Goal: Transaction & Acquisition: Purchase product/service

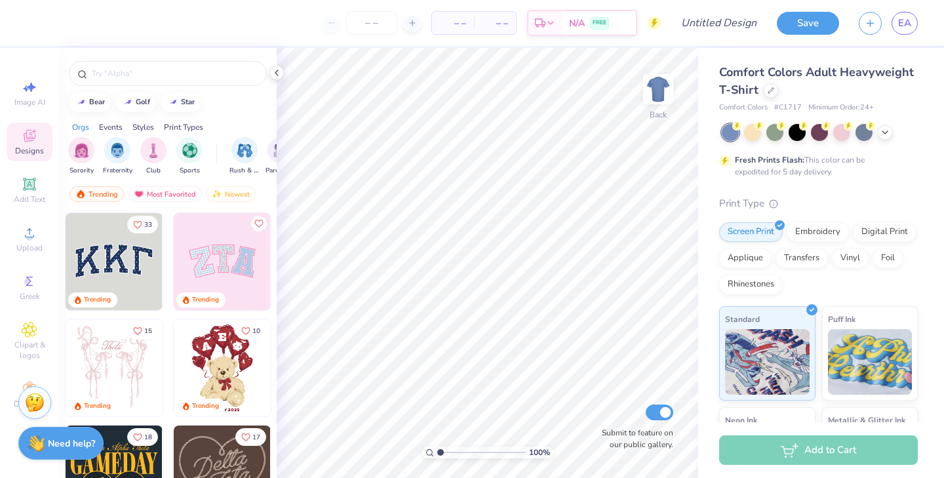
click at [864, 294] on div "Print Type Screen Print Embroidery Digital Print Applique Transfers Vinyl Foil …" at bounding box center [818, 399] width 199 height 407
click at [176, 68] on input "text" at bounding box center [174, 73] width 168 height 13
type input "pi phi"
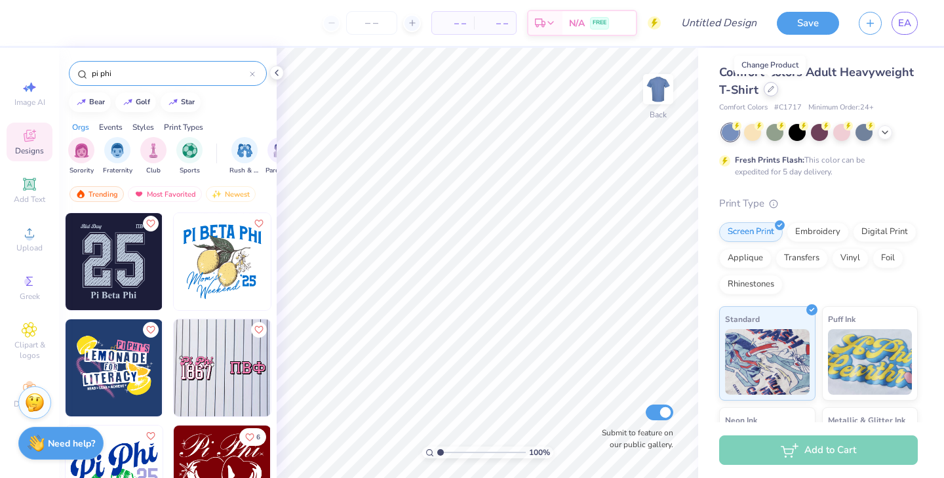
click at [764, 90] on div at bounding box center [771, 89] width 14 height 14
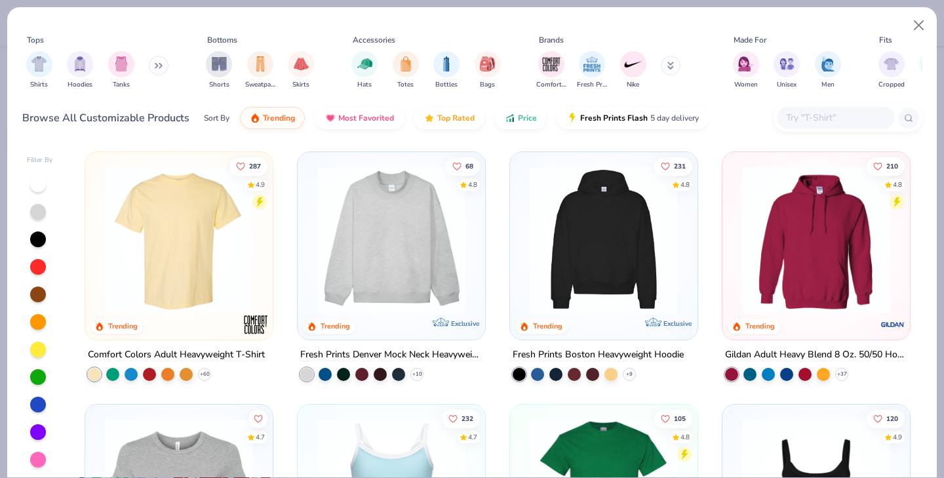
click at [923, 225] on div "Filter By 287 4.9 Trending Comfort Colors Adult Heavyweight T-Shirt + 60 68 4.8…" at bounding box center [471, 310] width 929 height 336
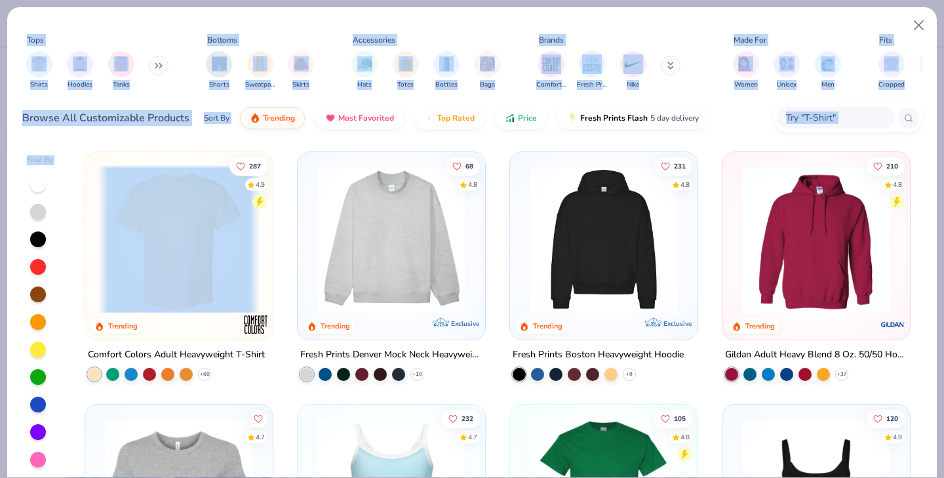
scroll to position [4, 0]
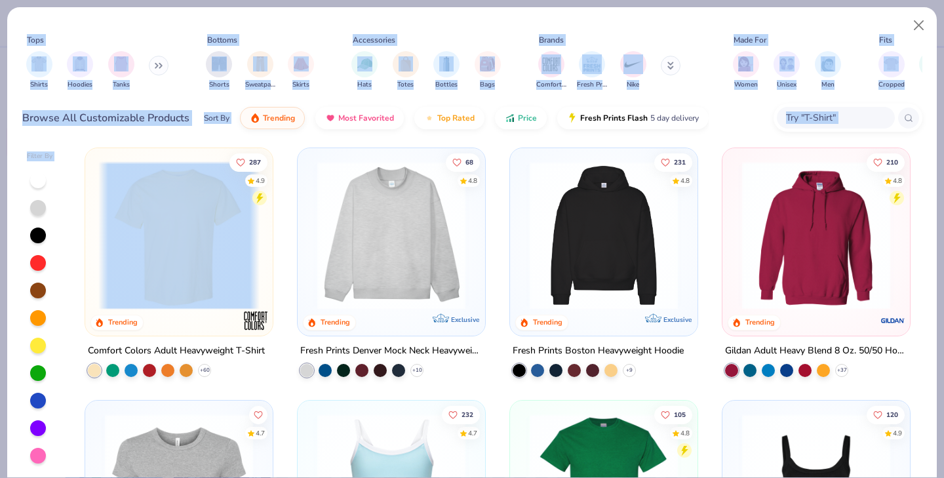
drag, startPoint x: 923, startPoint y: 225, endPoint x: 907, endPoint y: 345, distance: 121.0
click at [907, 345] on div "Filter By 287 4.9 Trending Comfort Colors Adult Heavyweight T-Shirt + 60 68 4.8…" at bounding box center [471, 310] width 929 height 336
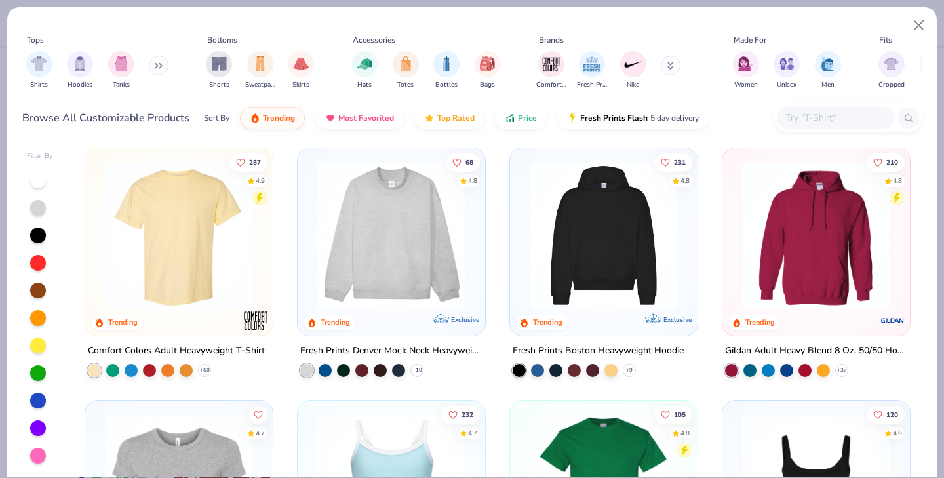
click at [700, 31] on div "Tops Shirts Hoodies Tanks Bottoms Shorts Sweatpants Skirts Accessories Hats Tot…" at bounding box center [472, 64] width 900 height 70
click at [127, 61] on img "filter for Tanks" at bounding box center [121, 62] width 14 height 15
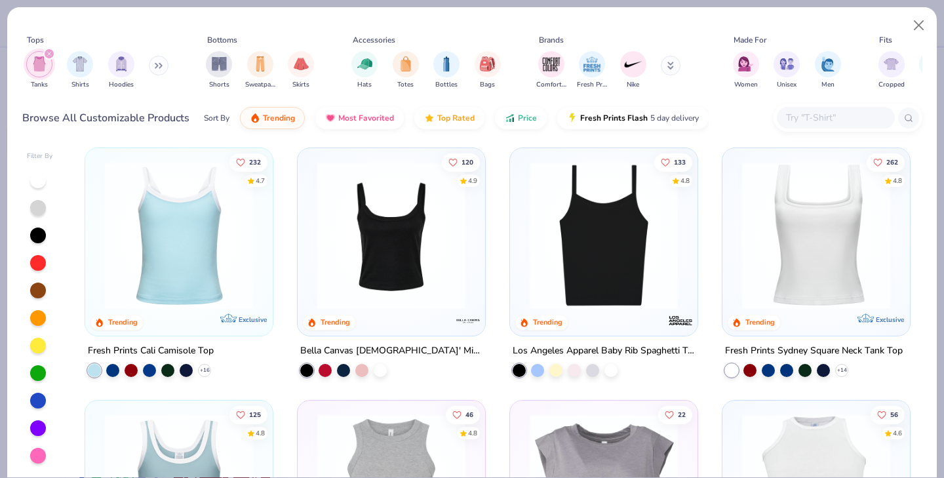
click at [857, 241] on img at bounding box center [815, 235] width 161 height 148
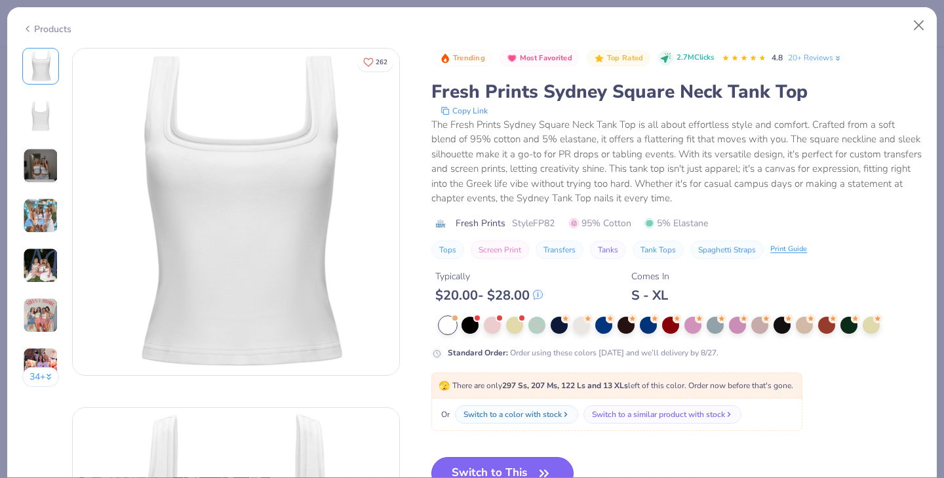
click at [491, 467] on button "Switch to This" at bounding box center [502, 473] width 142 height 33
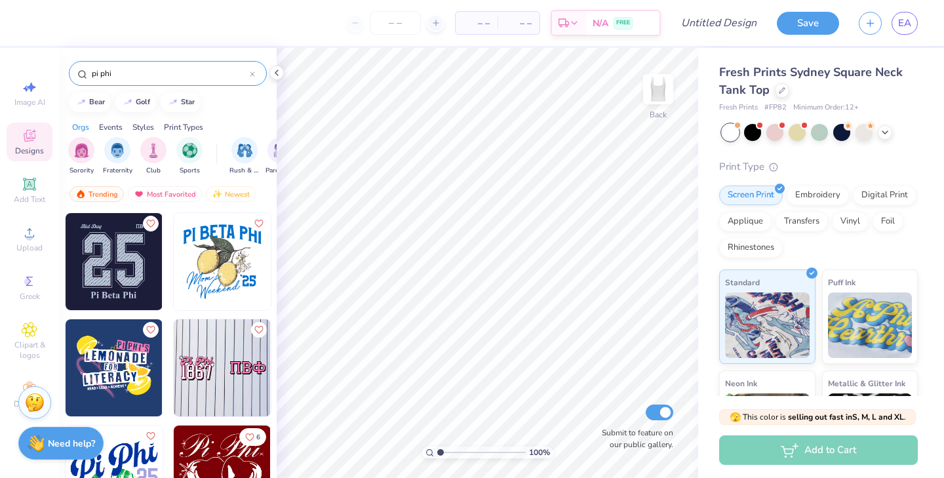
click at [250, 122] on div "Orgs Events Styles Print Types" at bounding box center [168, 124] width 218 height 18
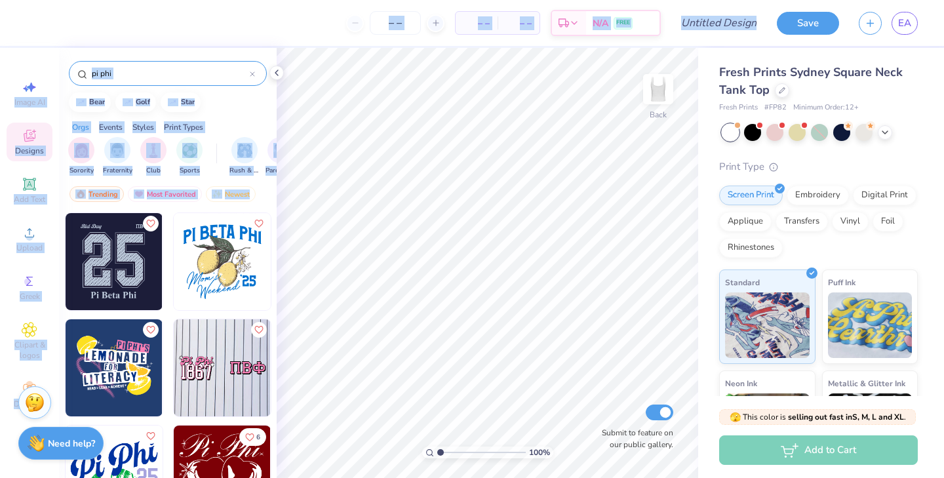
drag, startPoint x: 267, startPoint y: 201, endPoint x: 249, endPoint y: 480, distance: 279.8
click at [249, 477] on html "– – Per Item – – Total Est. Delivery N/A FREE Design Title Save EA Image AI Des…" at bounding box center [472, 239] width 944 height 478
click at [243, 125] on div "Orgs Events Styles Print Types" at bounding box center [168, 124] width 218 height 18
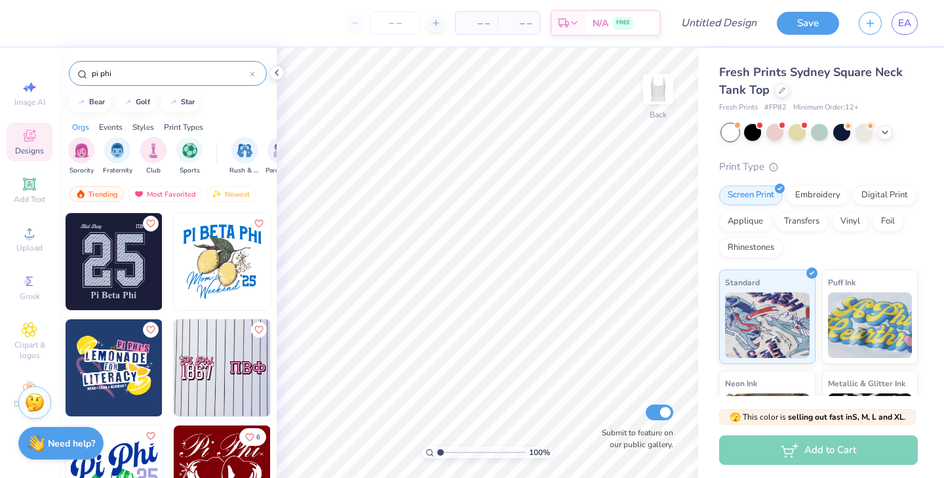
click at [270, 201] on div "Trending Most Favorited Newest" at bounding box center [168, 197] width 218 height 30
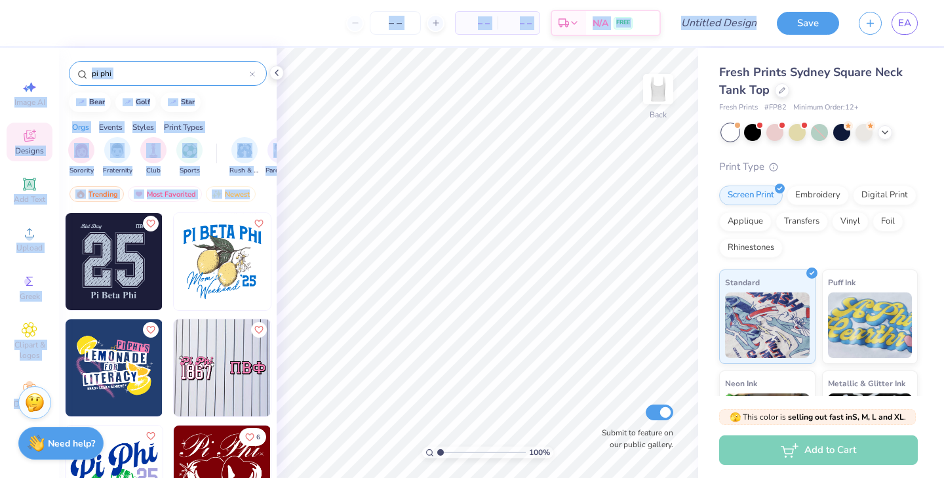
drag, startPoint x: 270, startPoint y: 201, endPoint x: 256, endPoint y: 495, distance: 294.0
click at [256, 477] on html "– – Per Item – – Total Est. Delivery N/A FREE Design Title Save EA Image AI Des…" at bounding box center [472, 239] width 944 height 478
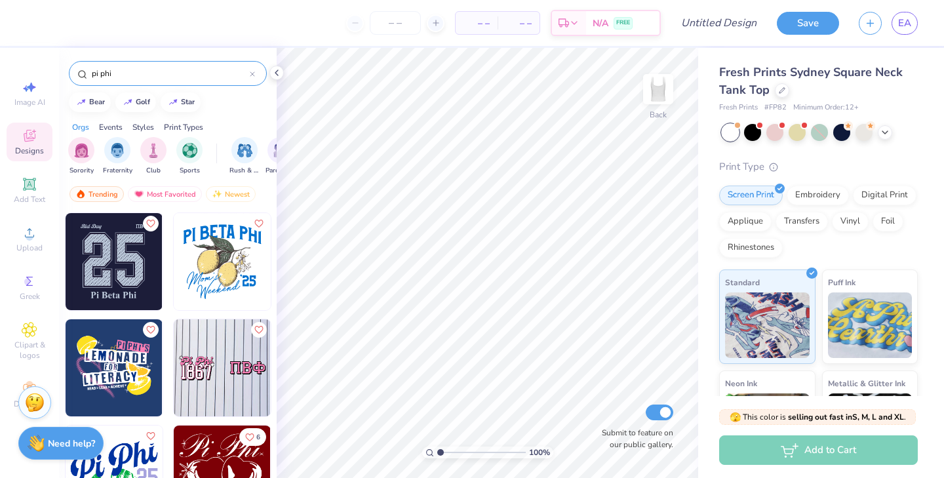
click at [264, 200] on div "Trending Most Favorited Newest" at bounding box center [168, 197] width 218 height 30
drag, startPoint x: 260, startPoint y: 210, endPoint x: 275, endPoint y: 155, distance: 57.1
click at [274, 157] on div "pi phi bear golf star Orgs Events Styles Print Types Sorority Fraternity Club S…" at bounding box center [168, 287] width 218 height 479
click at [264, 193] on div "Trending Most Favorited Newest" at bounding box center [168, 197] width 218 height 30
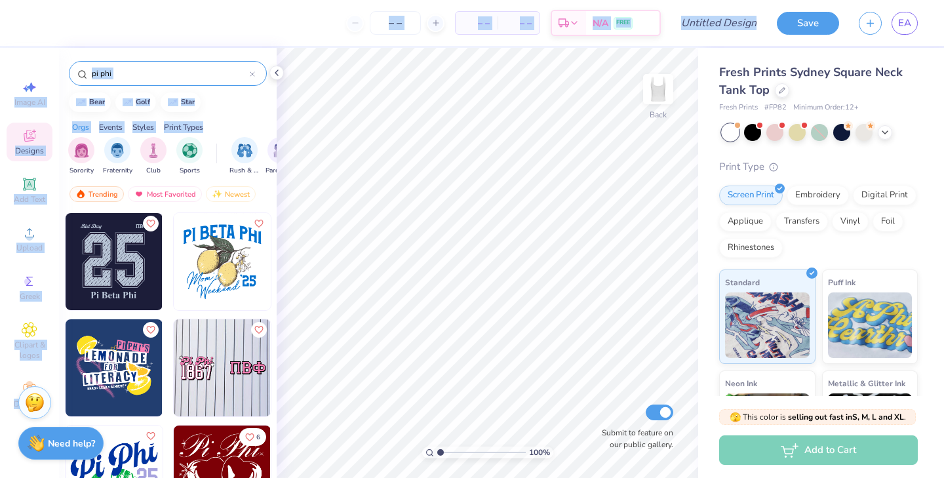
drag, startPoint x: 254, startPoint y: 122, endPoint x: 188, endPoint y: 520, distance: 403.9
click at [188, 477] on html "– – Per Item – – Total Est. Delivery N/A FREE Design Title Save EA Image AI Des…" at bounding box center [472, 239] width 944 height 478
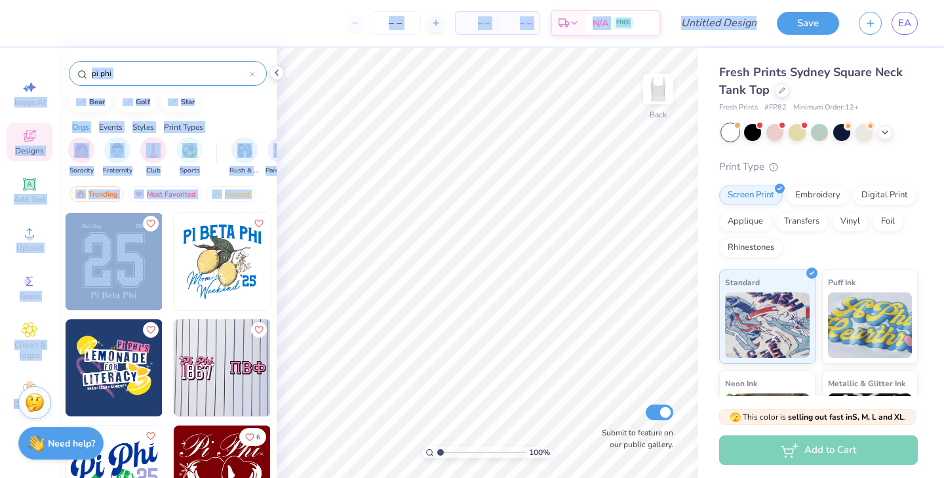
scroll to position [29, 0]
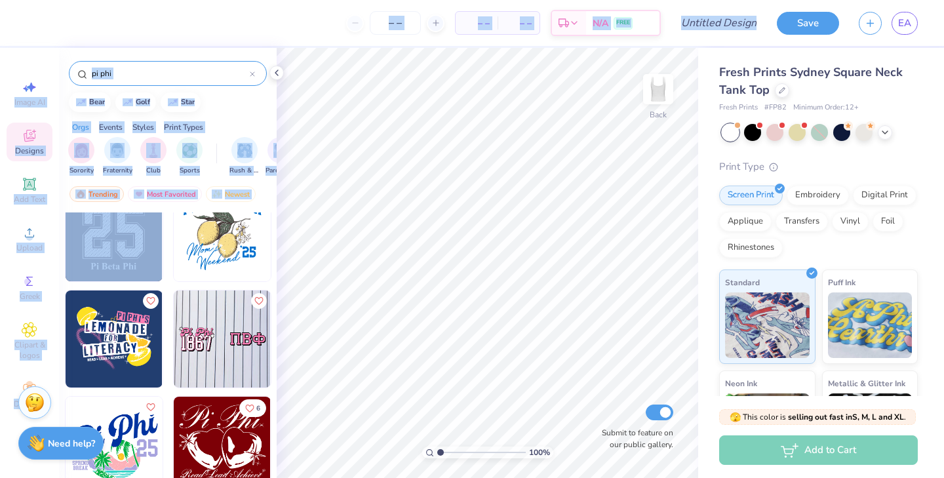
drag, startPoint x: 165, startPoint y: 251, endPoint x: 170, endPoint y: 520, distance: 269.4
click at [170, 477] on html "– – Per Item – – Total Est. Delivery N/A FREE Design Title Save EA Image AI Des…" at bounding box center [472, 239] width 944 height 478
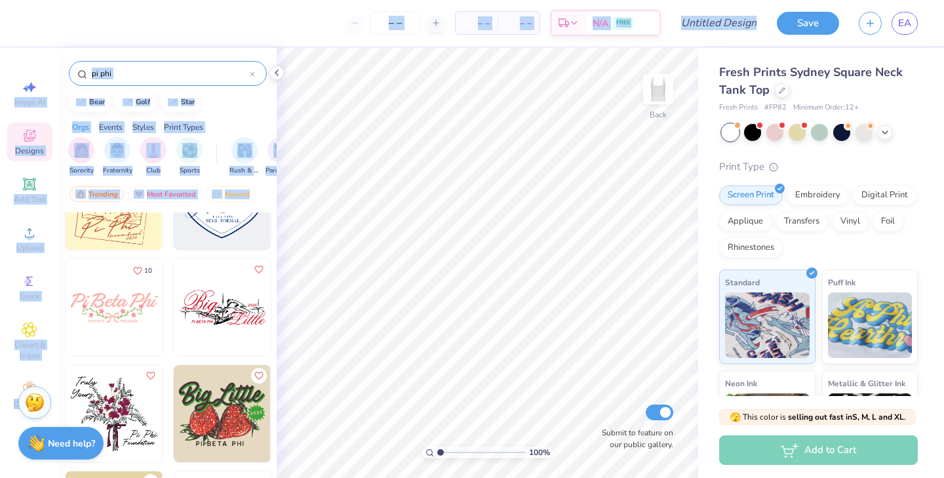
scroll to position [2301, 0]
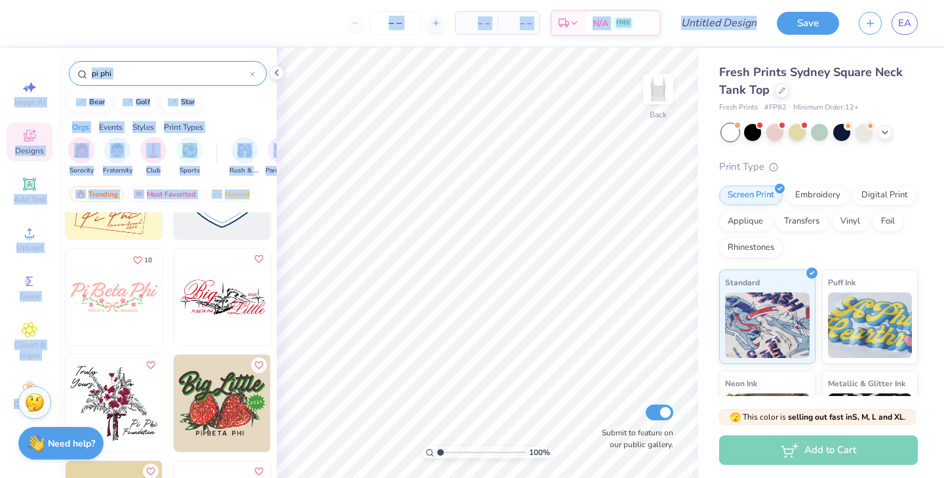
click at [128, 313] on img at bounding box center [114, 296] width 97 height 97
drag, startPoint x: 265, startPoint y: 279, endPoint x: 271, endPoint y: 487, distance: 207.9
click at [271, 477] on html "– – Per Item – – Total Est. Delivery N/A FREE Design Title Save EA Image AI Des…" at bounding box center [472, 239] width 944 height 478
click at [268, 334] on img at bounding box center [222, 296] width 97 height 97
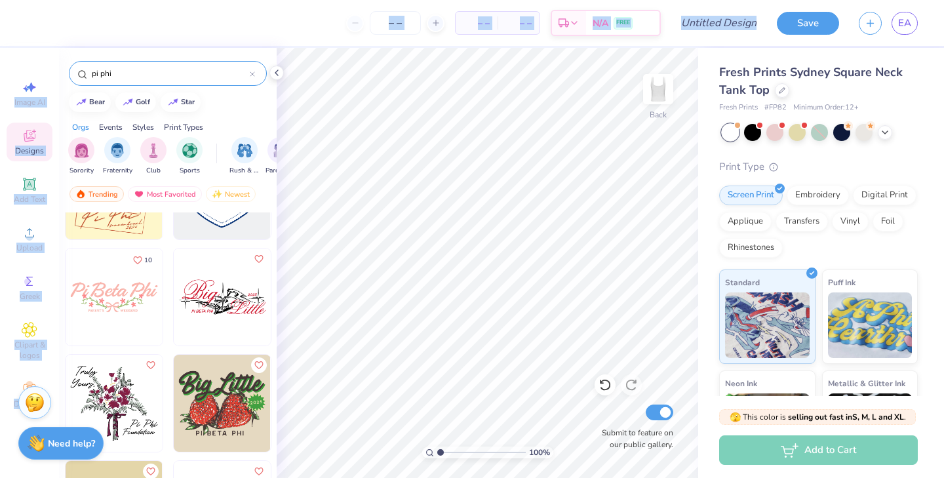
drag, startPoint x: 229, startPoint y: 91, endPoint x: 216, endPoint y: 510, distance: 419.1
click at [216, 477] on html "– – Per Item – – Total Est. Delivery N/A FREE Design Title Save EA Image AI Des…" at bounding box center [472, 239] width 944 height 478
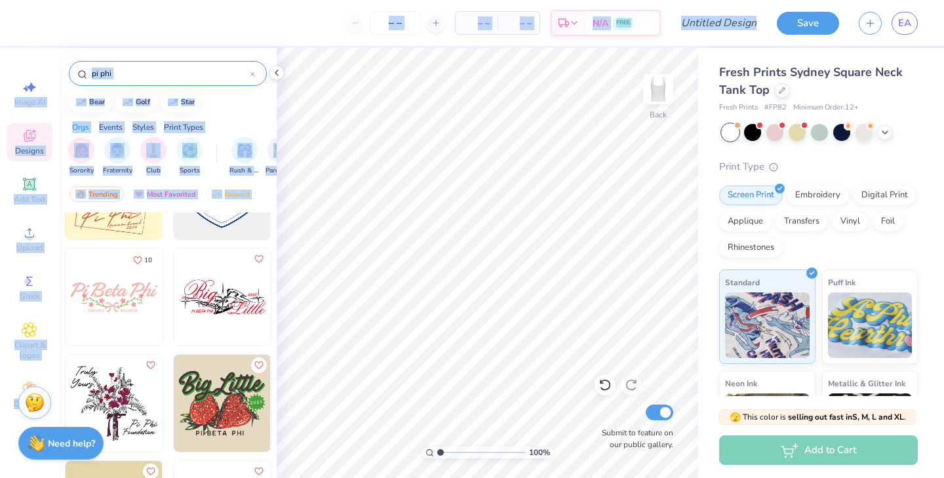
drag, startPoint x: 166, startPoint y: 309, endPoint x: 165, endPoint y: 475, distance: 165.8
click at [165, 475] on div "8 10" at bounding box center [168, 339] width 206 height 4854
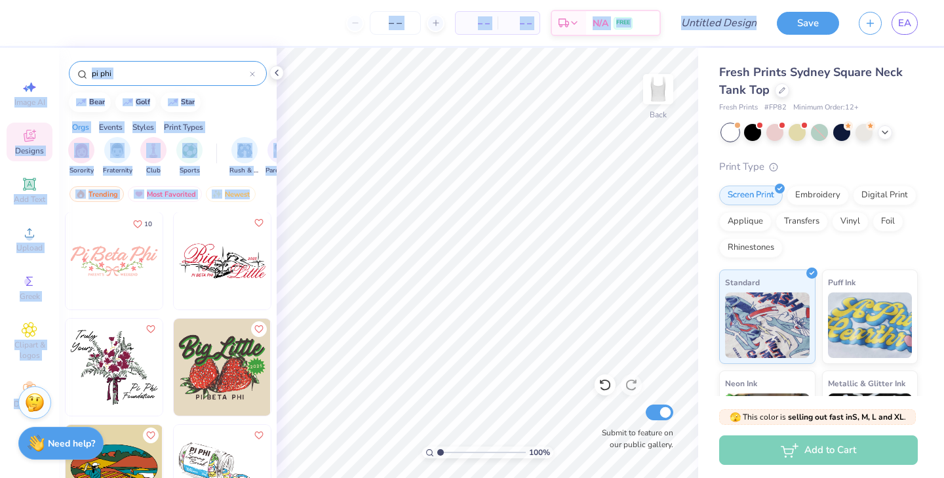
scroll to position [2351, 0]
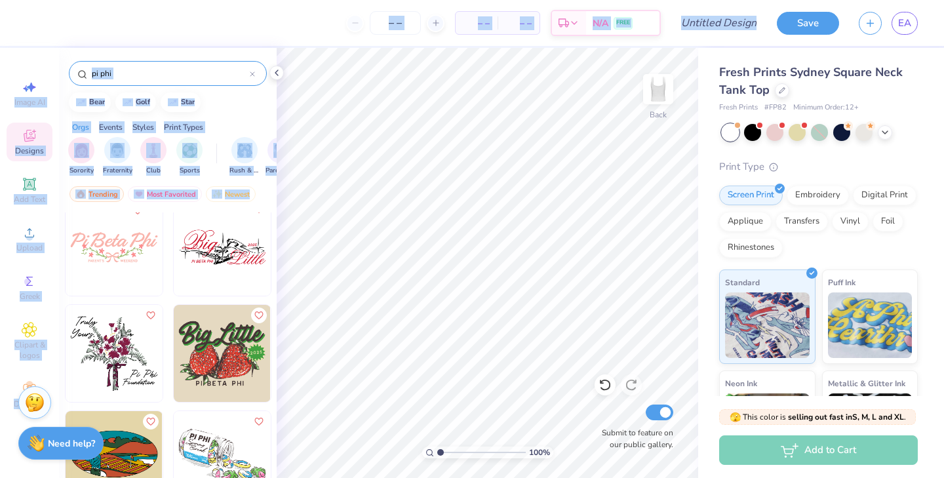
drag, startPoint x: 271, startPoint y: 308, endPoint x: 249, endPoint y: 505, distance: 198.6
click at [249, 477] on html "– – Per Item – – Total Est. Delivery N/A FREE Design Title Save EA Image AI Des…" at bounding box center [472, 239] width 944 height 478
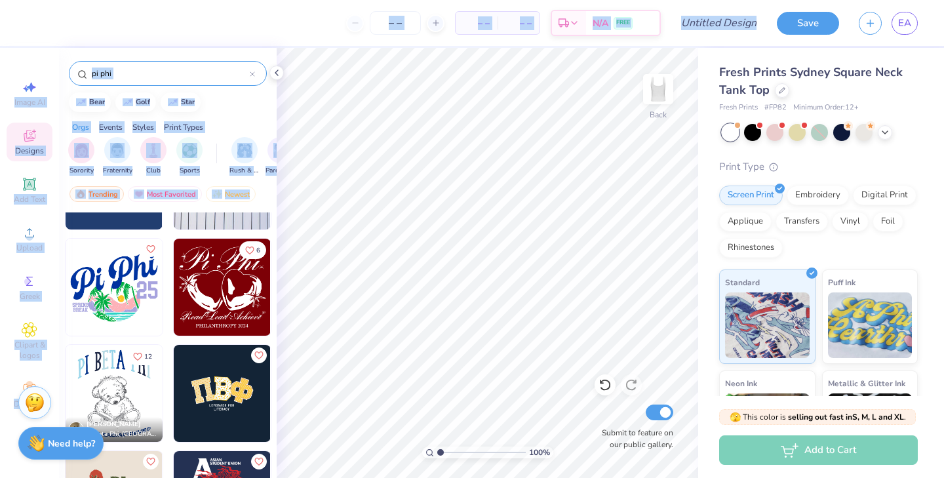
scroll to position [102, 0]
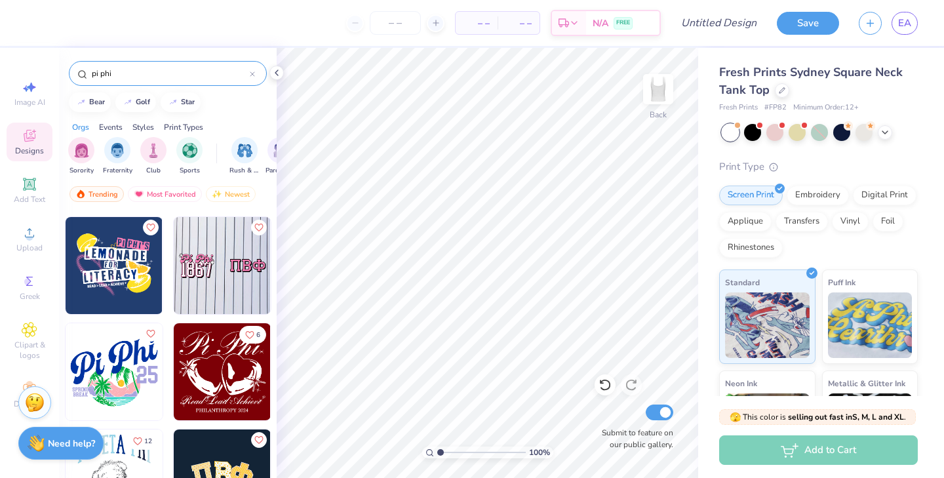
drag, startPoint x: 273, startPoint y: 224, endPoint x: 273, endPoint y: 235, distance: 10.5
click at [273, 235] on div "6 12 [PERSON_NAME] Pi Beta Phi, [GEOGRAPHIC_DATA][US_STATE] [PERSON_NAME] Delta…" at bounding box center [168, 369] width 218 height 314
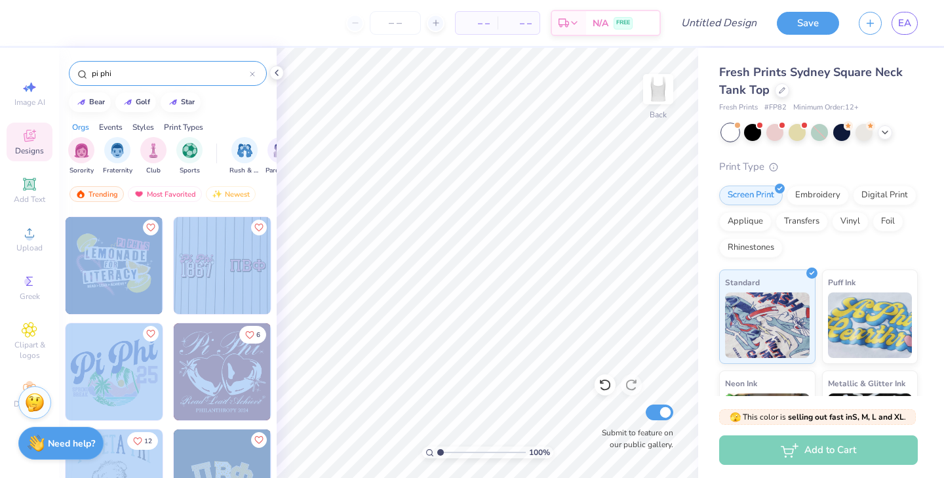
click at [279, 312] on div "– – Per Item – – Total Est. Delivery N/A FREE Design Title Save EA Image AI Des…" at bounding box center [472, 239] width 944 height 478
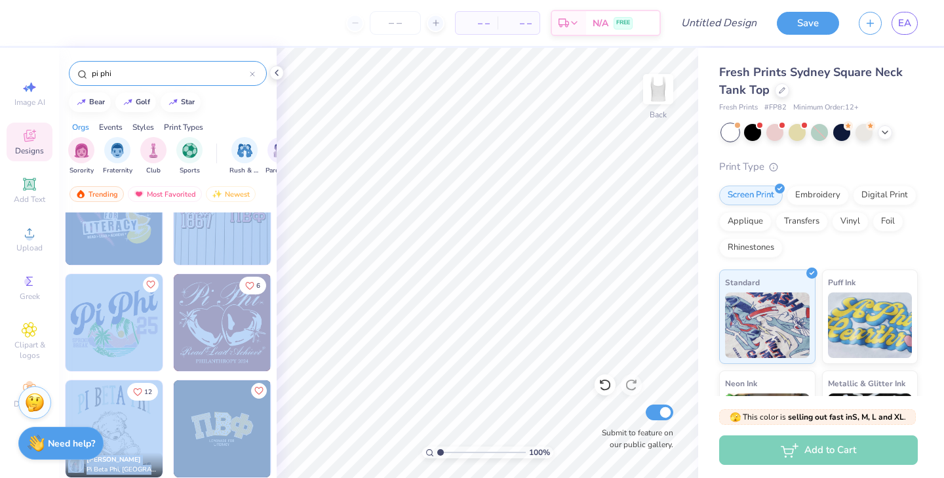
scroll to position [157, 0]
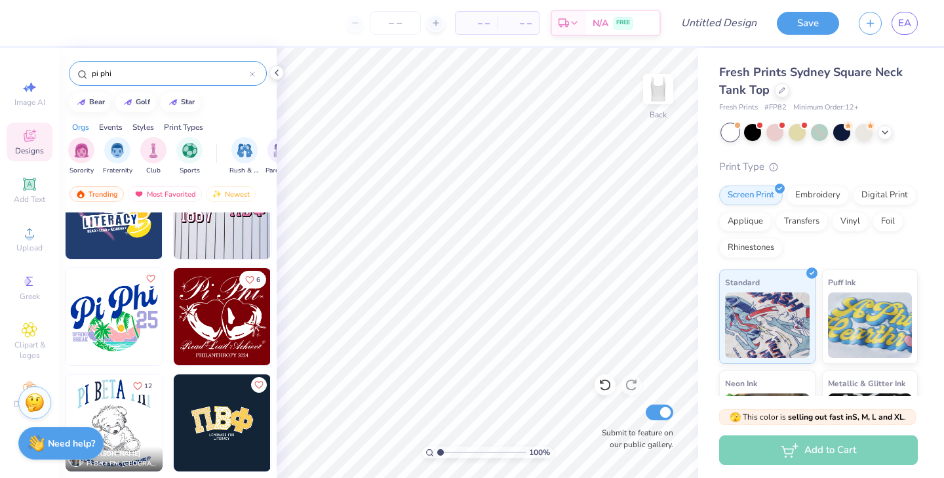
click at [270, 195] on div "Trending Most Favorited Newest" at bounding box center [168, 197] width 218 height 30
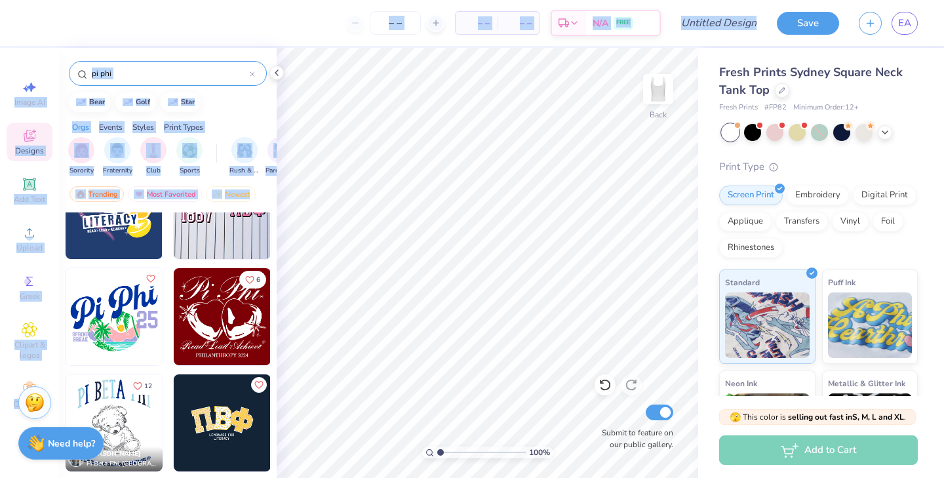
drag, startPoint x: 270, startPoint y: 195, endPoint x: 212, endPoint y: 481, distance: 292.2
click at [212, 477] on html "– – Per Item – – Total Est. Delivery N/A FREE Design Title Save EA Image AI Des…" at bounding box center [472, 239] width 944 height 478
drag, startPoint x: 268, startPoint y: 197, endPoint x: 252, endPoint y: 517, distance: 320.3
click at [252, 477] on html "– – Per Item – – Total Est. Delivery N/A FREE Design Title Save EA Image AI Des…" at bounding box center [472, 239] width 944 height 478
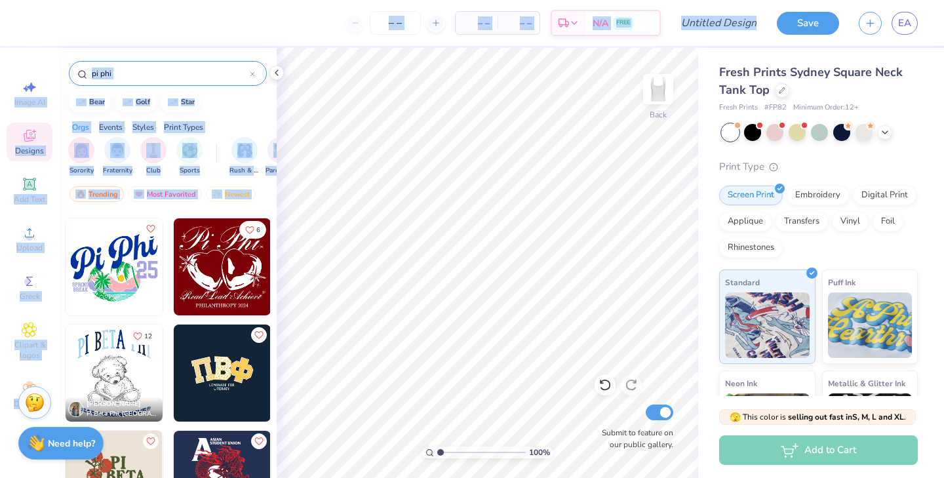
scroll to position [214, 0]
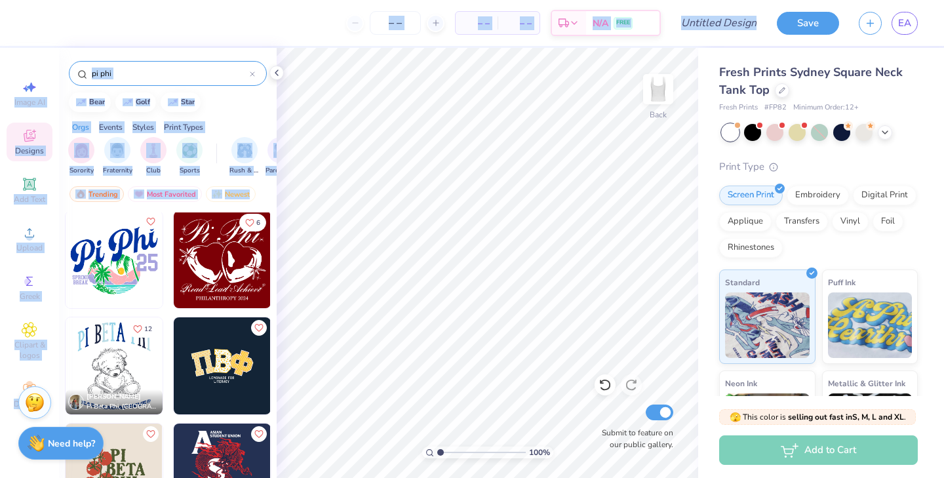
drag, startPoint x: 168, startPoint y: 262, endPoint x: 177, endPoint y: 513, distance: 251.9
click at [177, 477] on html "– – Per Item – – Total Est. Delivery N/A FREE Design Title Save EA Image AI Des…" at bounding box center [472, 239] width 944 height 478
drag, startPoint x: 166, startPoint y: 279, endPoint x: 159, endPoint y: 499, distance: 219.7
click at [159, 477] on html "– – Per Item – – Total Est. Delivery N/A FREE Design Title Save EA Image AI Des…" at bounding box center [472, 239] width 944 height 478
click at [258, 124] on div "Orgs Events Styles Print Types" at bounding box center [168, 124] width 218 height 18
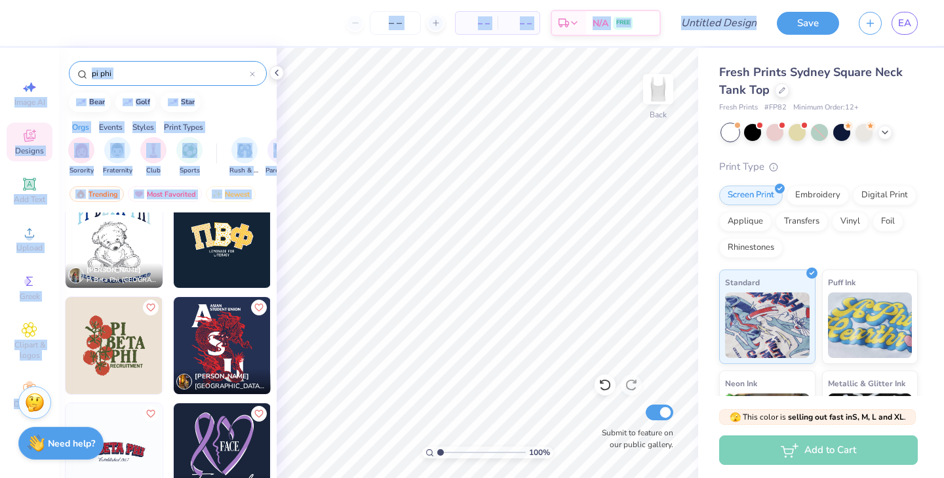
scroll to position [361, 0]
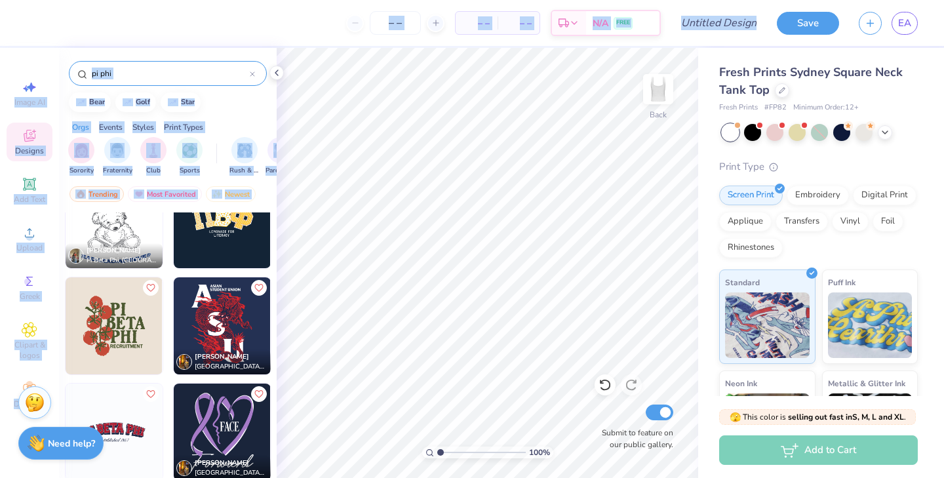
drag, startPoint x: 173, startPoint y: 259, endPoint x: 159, endPoint y: 519, distance: 260.6
click at [159, 477] on html "– – Per Item – – Total Est. Delivery N/A FREE Design Title Save EA Image AI Des…" at bounding box center [472, 239] width 944 height 478
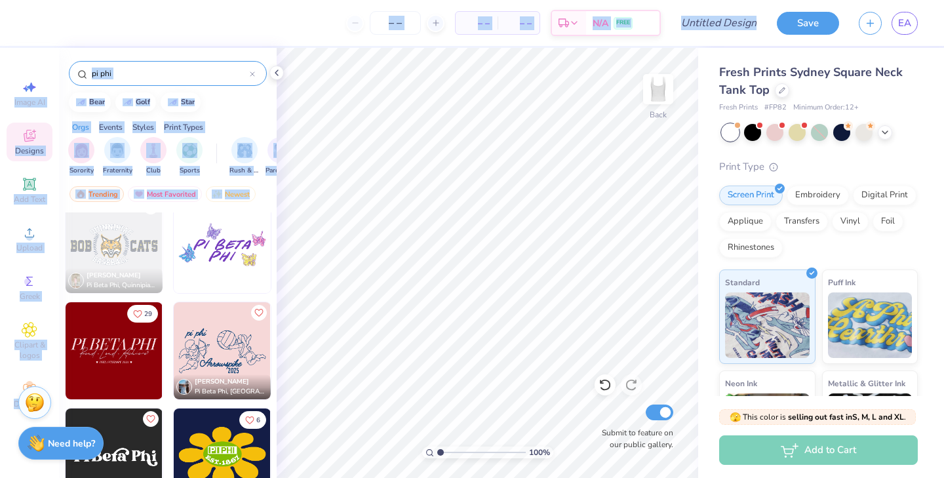
scroll to position [3130, 0]
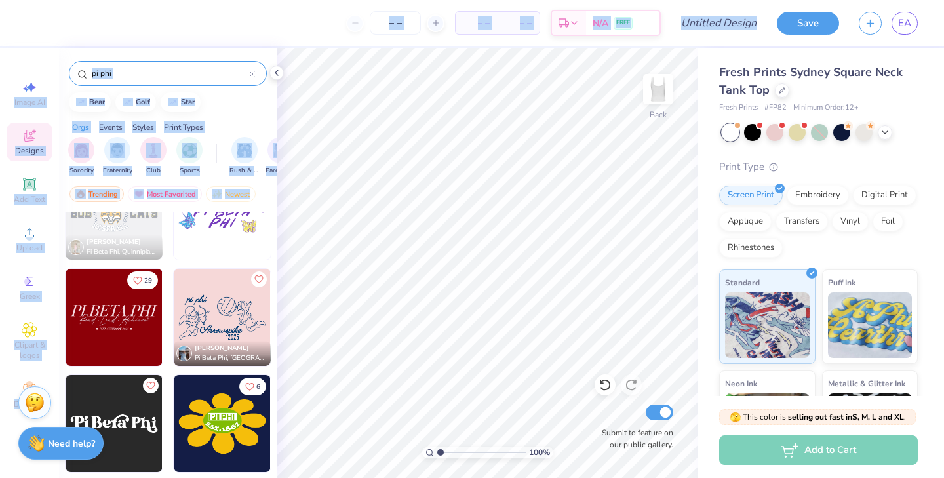
click at [111, 317] on img at bounding box center [114, 317] width 97 height 97
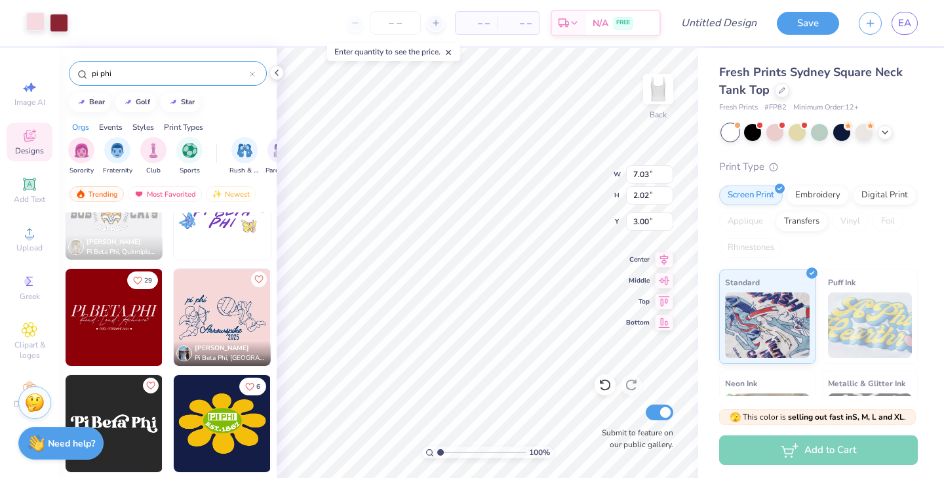
click at [32, 20] on div at bounding box center [35, 21] width 18 height 18
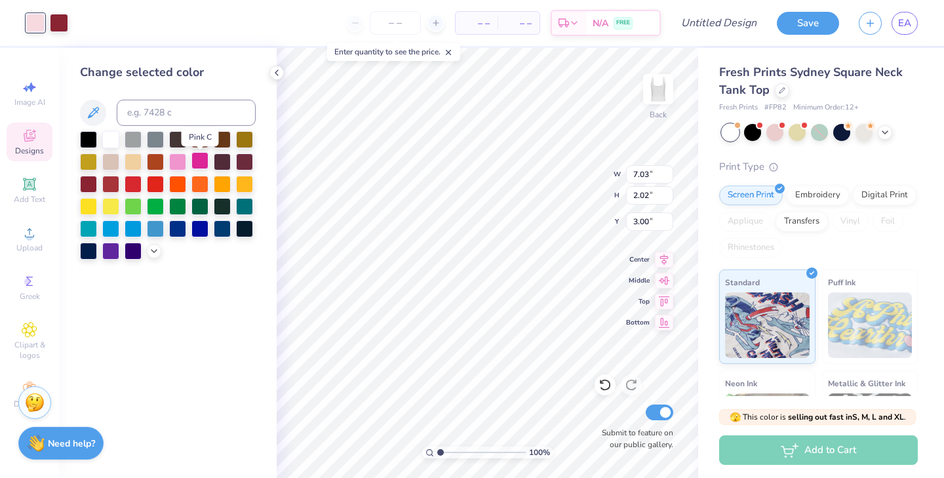
click at [200, 161] on div at bounding box center [199, 160] width 17 height 17
click at [176, 161] on div at bounding box center [177, 160] width 17 height 17
click at [197, 165] on div at bounding box center [199, 160] width 17 height 17
click at [60, 26] on div at bounding box center [59, 21] width 18 height 18
click at [146, 250] on div at bounding box center [168, 195] width 176 height 128
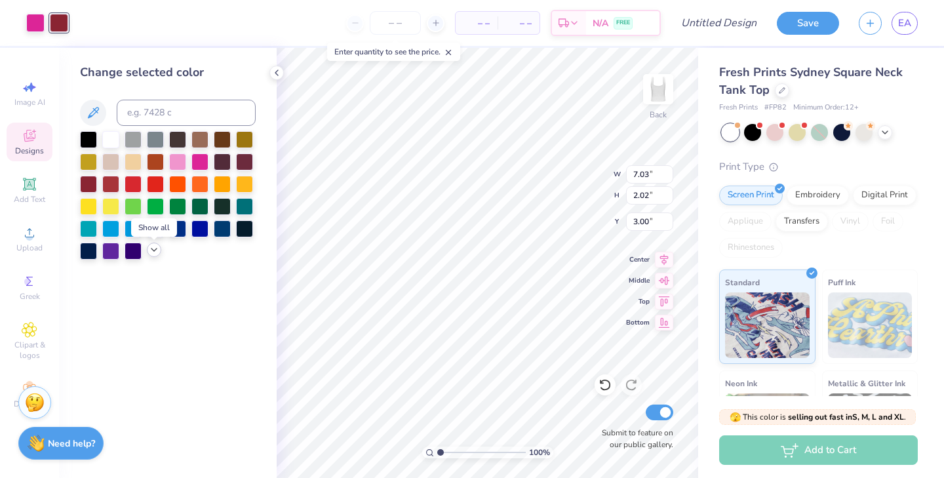
click at [153, 254] on icon at bounding box center [154, 249] width 10 height 10
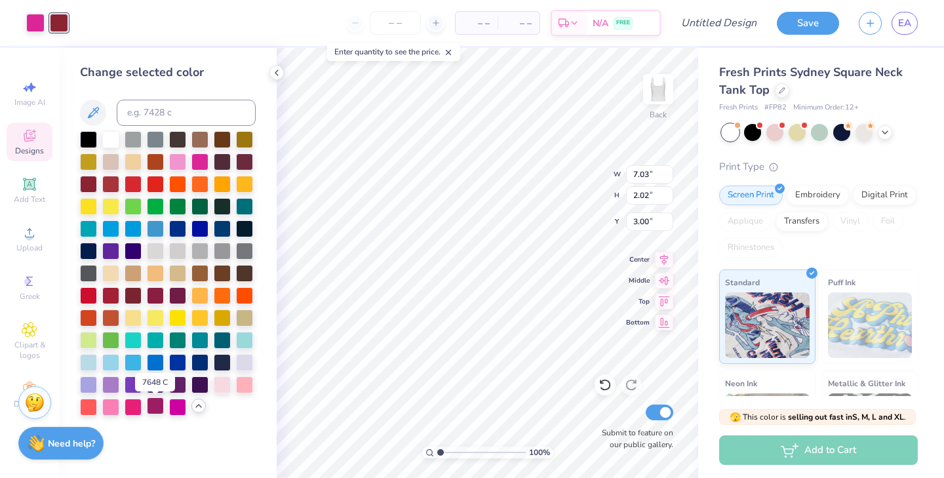
click at [152, 409] on div at bounding box center [155, 405] width 17 height 17
click at [94, 113] on icon at bounding box center [93, 113] width 16 height 16
click at [96, 107] on icon at bounding box center [93, 112] width 11 height 11
click at [154, 406] on div at bounding box center [155, 405] width 17 height 17
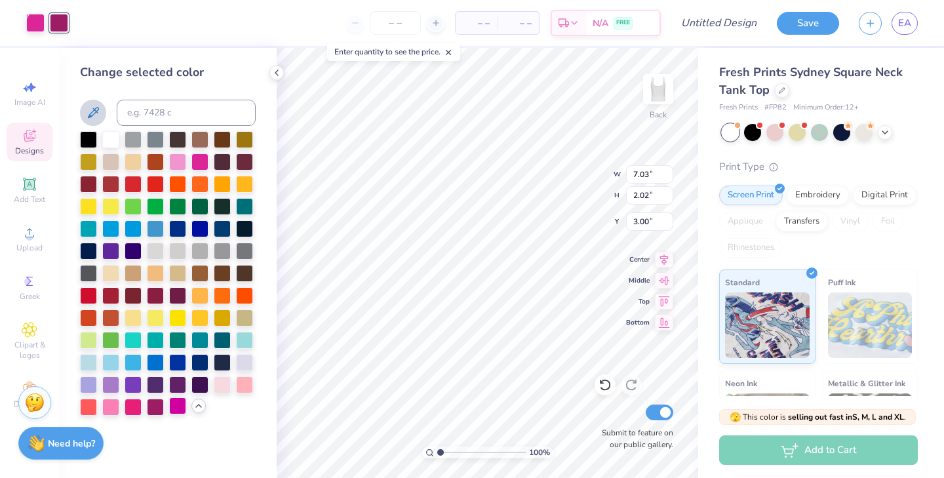
click at [177, 407] on div at bounding box center [177, 405] width 17 height 17
click at [242, 385] on div at bounding box center [244, 383] width 17 height 17
click at [250, 383] on div at bounding box center [244, 383] width 17 height 17
click at [222, 382] on div at bounding box center [222, 383] width 17 height 17
click at [248, 383] on div at bounding box center [244, 383] width 17 height 17
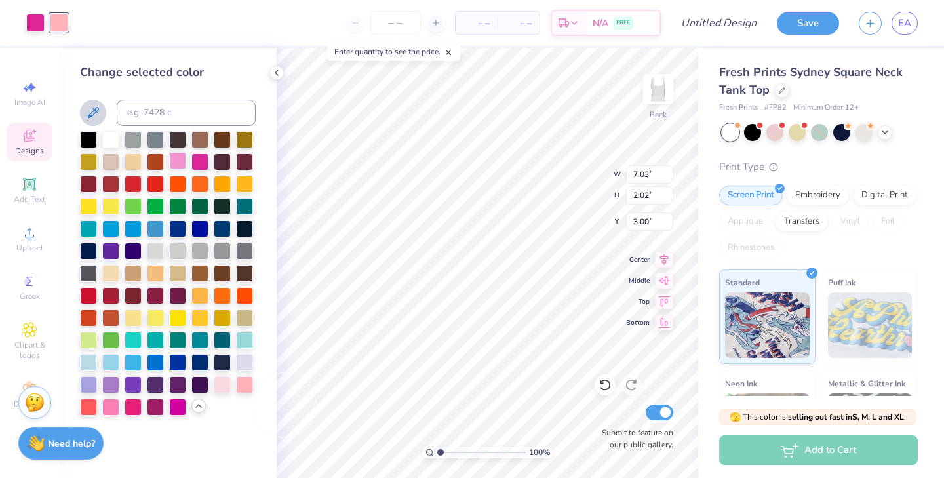
click at [182, 164] on div at bounding box center [177, 160] width 17 height 17
click at [180, 161] on div at bounding box center [177, 160] width 17 height 17
click at [225, 386] on div at bounding box center [222, 383] width 17 height 17
type input "7.02"
type input "2.06"
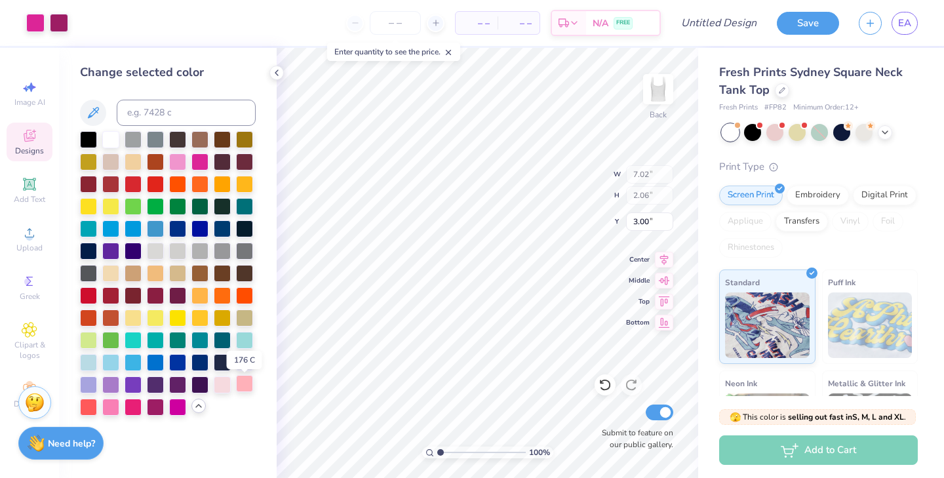
click at [242, 385] on div at bounding box center [244, 383] width 17 height 17
type input "7.03"
type input "2.02"
click at [38, 20] on div at bounding box center [35, 21] width 18 height 18
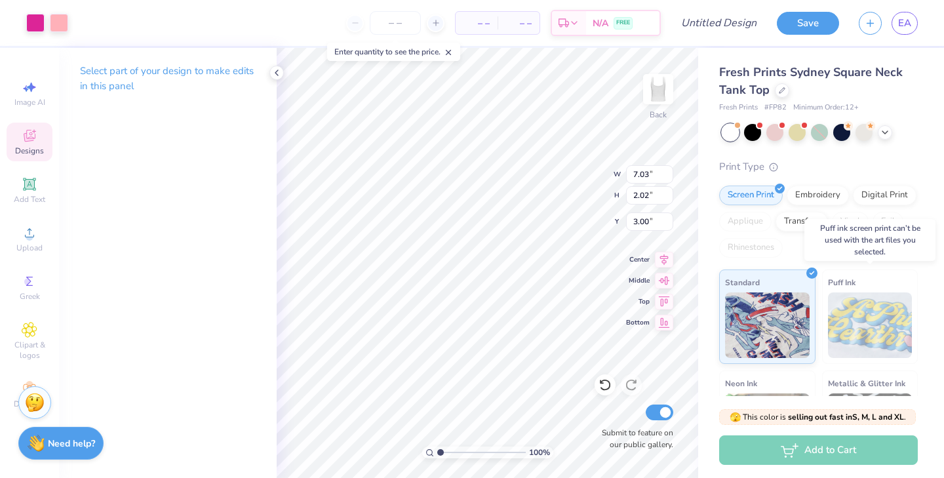
click at [874, 307] on img at bounding box center [870, 325] width 85 height 66
click at [857, 335] on img at bounding box center [870, 325] width 85 height 66
click at [832, 195] on div "Embroidery" at bounding box center [818, 194] width 62 height 20
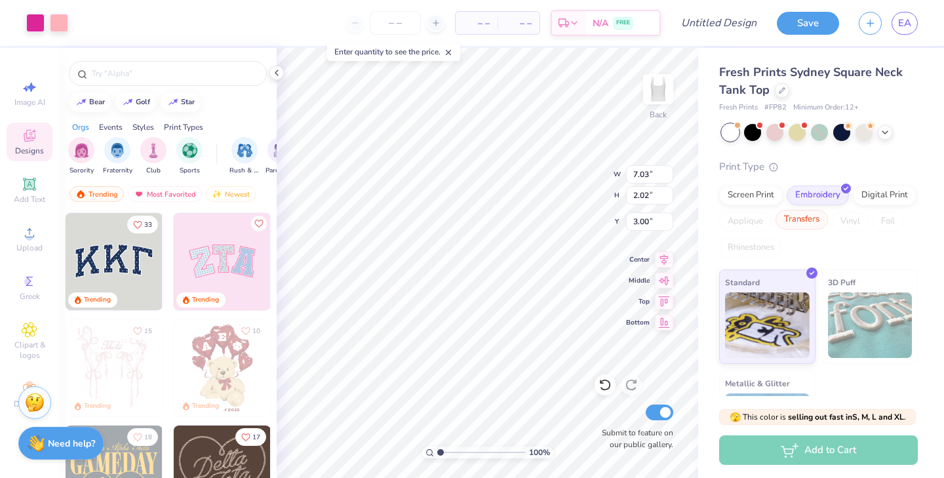
click at [797, 225] on div "Transfers" at bounding box center [801, 220] width 52 height 20
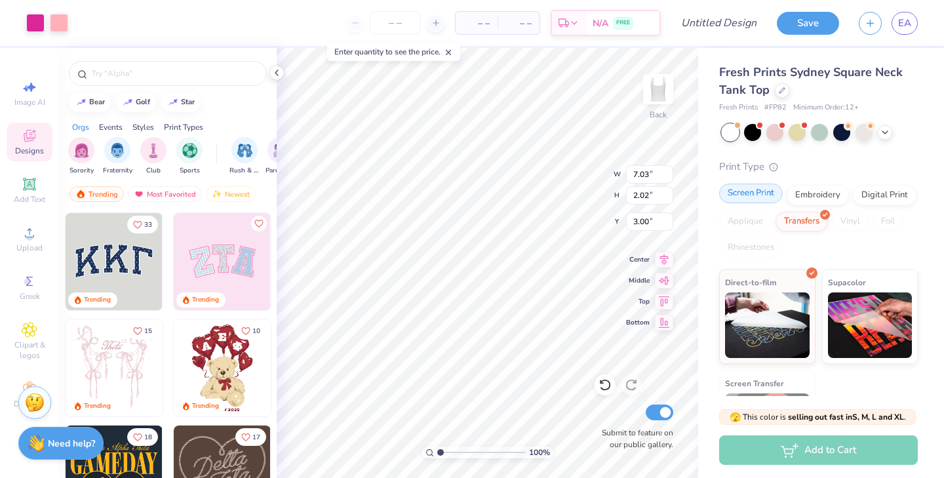
click at [760, 193] on div "Screen Print" at bounding box center [751, 194] width 64 height 20
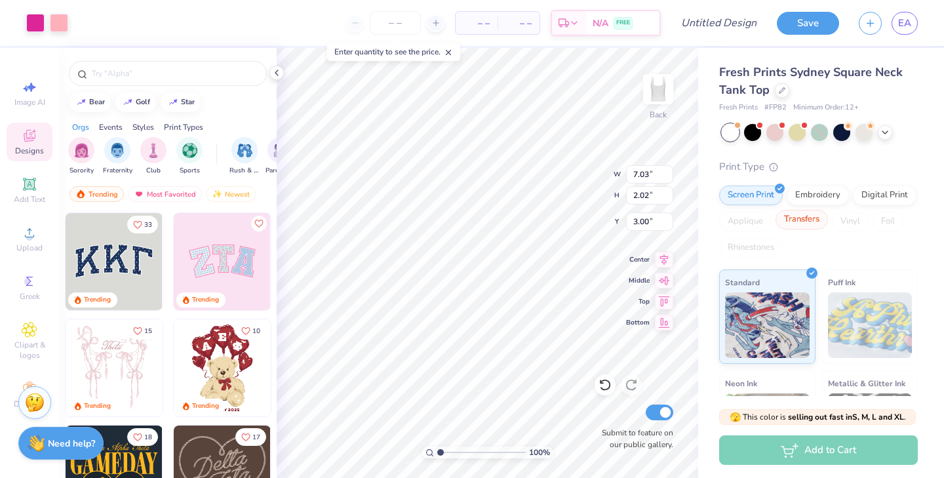
click at [811, 223] on div "Transfers" at bounding box center [801, 220] width 52 height 20
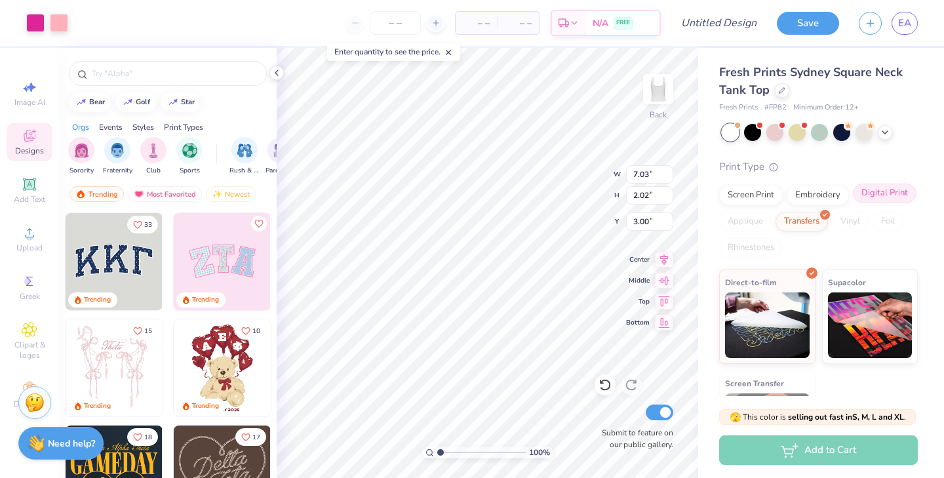
click at [883, 196] on div "Digital Print" at bounding box center [885, 194] width 64 height 20
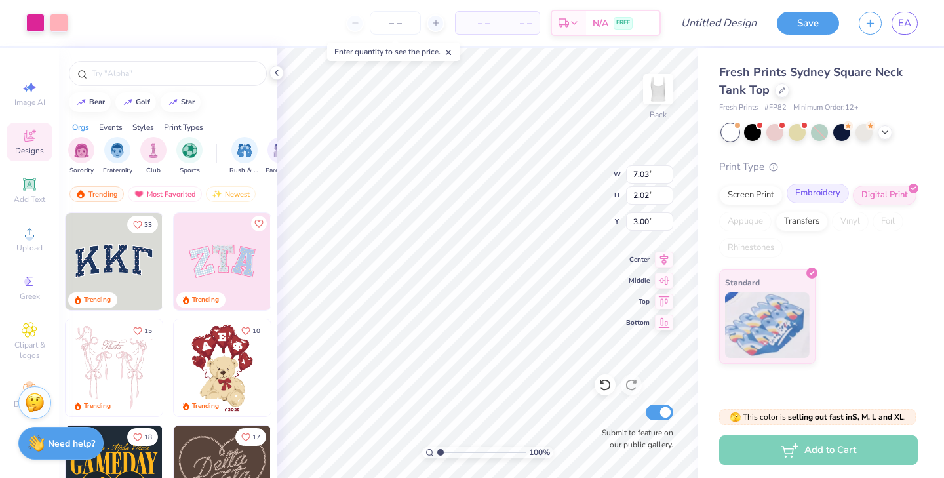
click at [825, 190] on div "Embroidery" at bounding box center [818, 194] width 62 height 20
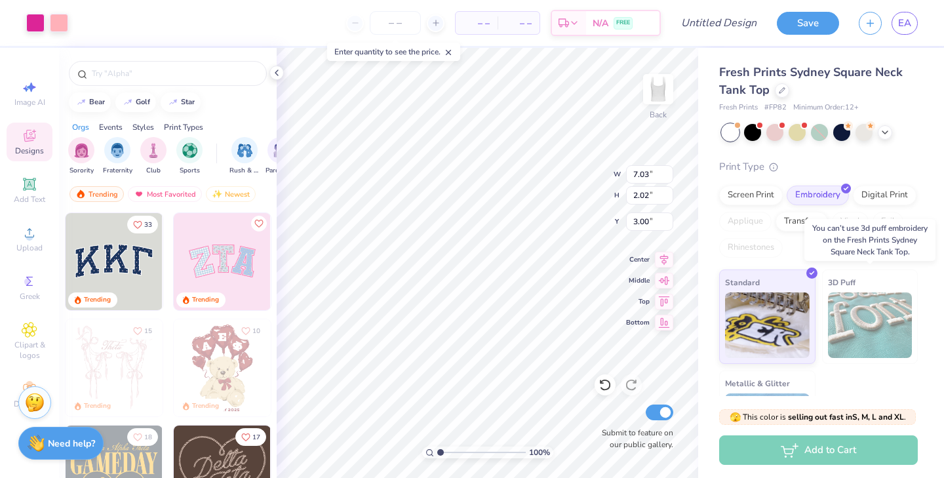
click at [875, 334] on img at bounding box center [870, 325] width 85 height 66
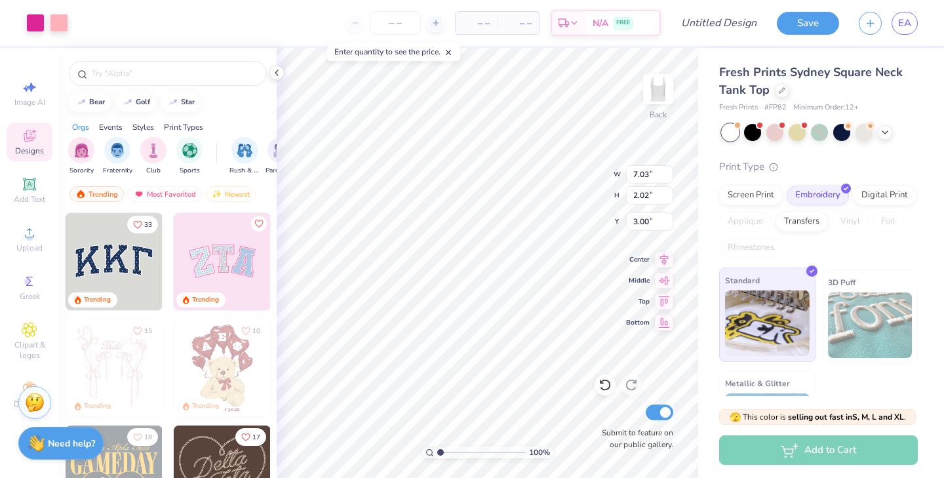
click at [777, 305] on img at bounding box center [767, 323] width 85 height 66
click at [907, 138] on div at bounding box center [820, 132] width 196 height 17
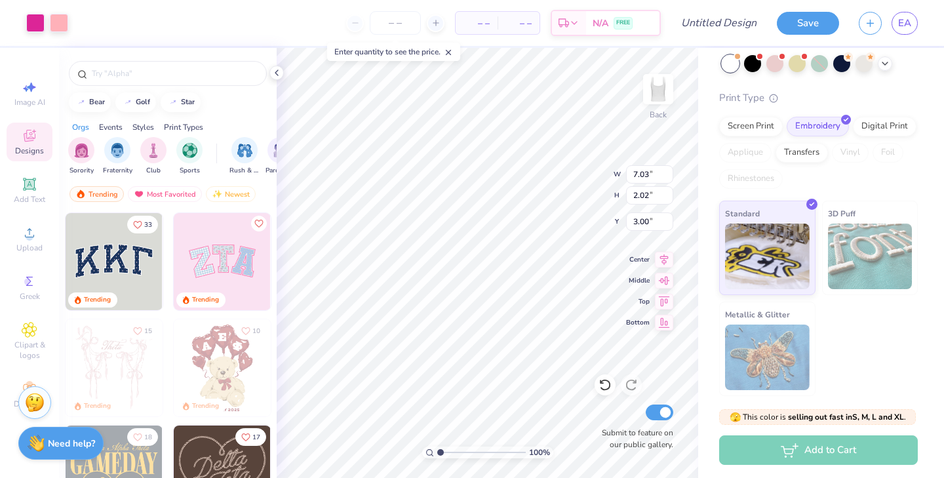
scroll to position [68, 0]
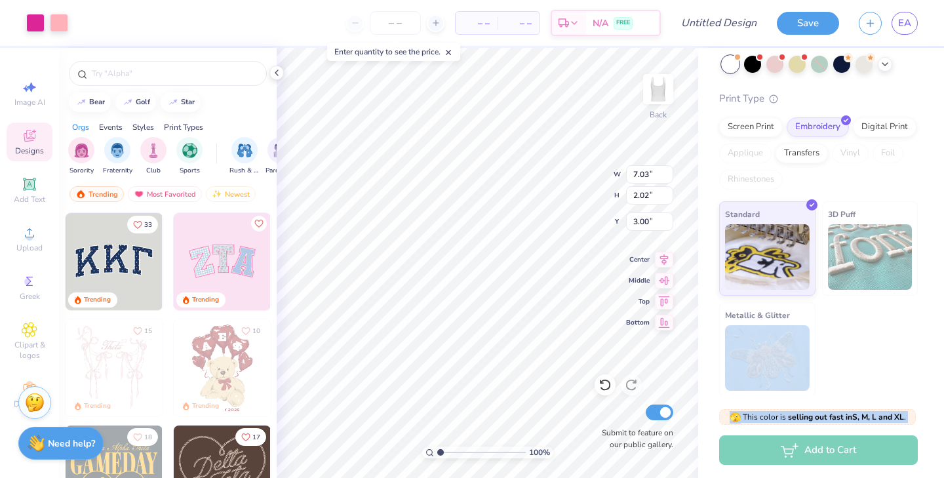
drag, startPoint x: 884, startPoint y: 366, endPoint x: 879, endPoint y: 458, distance: 91.2
click at [879, 458] on div "Fresh Prints Sydney Square Neck Tank Top Fresh Prints # FP82 Minimum Order: 12 …" at bounding box center [821, 263] width 246 height 430
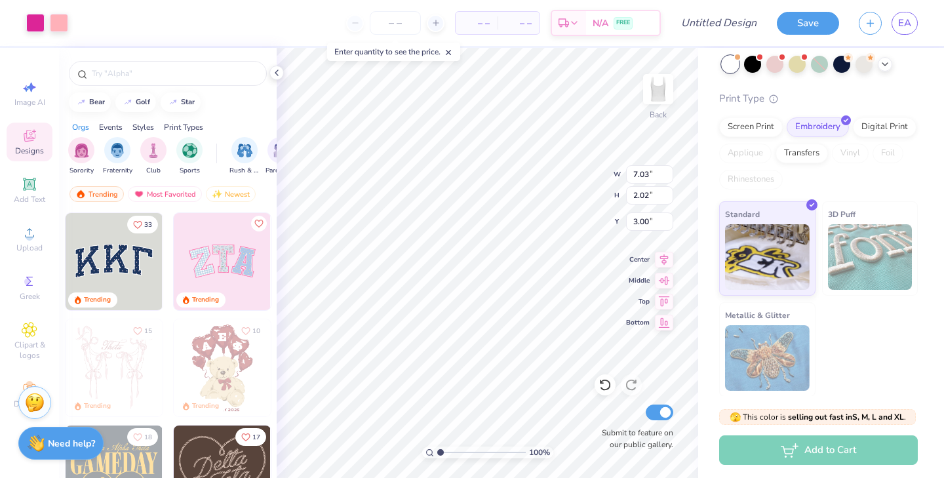
click at [877, 340] on div "Standard 3D Puff Metallic & Glitter" at bounding box center [818, 298] width 199 height 195
click at [760, 351] on img at bounding box center [767, 358] width 85 height 66
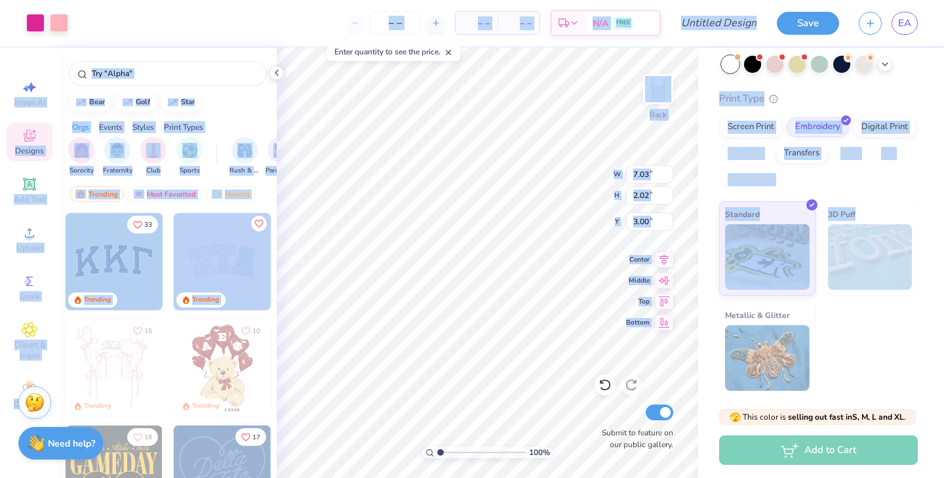
drag, startPoint x: 899, startPoint y: 340, endPoint x: 874, endPoint y: 517, distance: 178.7
click at [874, 477] on html "Art colors – – Per Item – – Total Est. Delivery N/A FREE Design Title Save EA I…" at bounding box center [472, 239] width 944 height 478
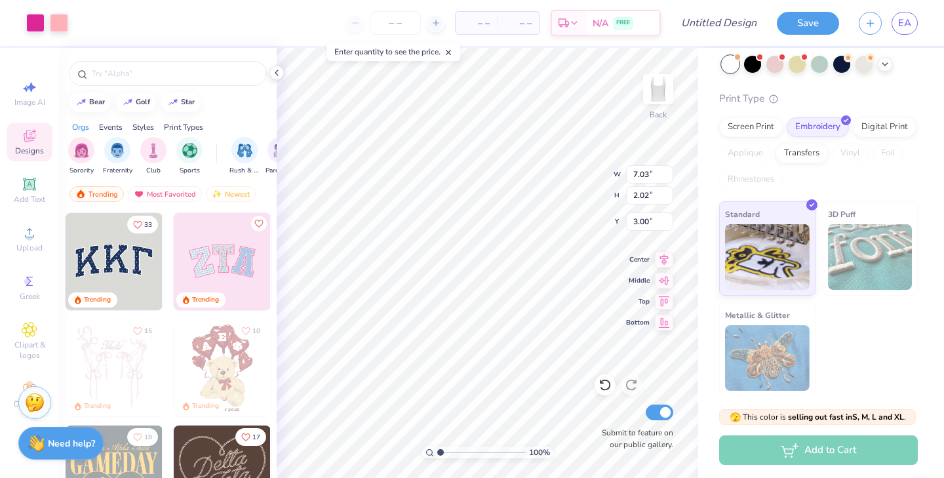
click at [888, 361] on div "Standard 3D Puff Metallic & Glitter" at bounding box center [818, 298] width 199 height 195
type input "2.58"
click at [780, 67] on div at bounding box center [774, 62] width 17 height 17
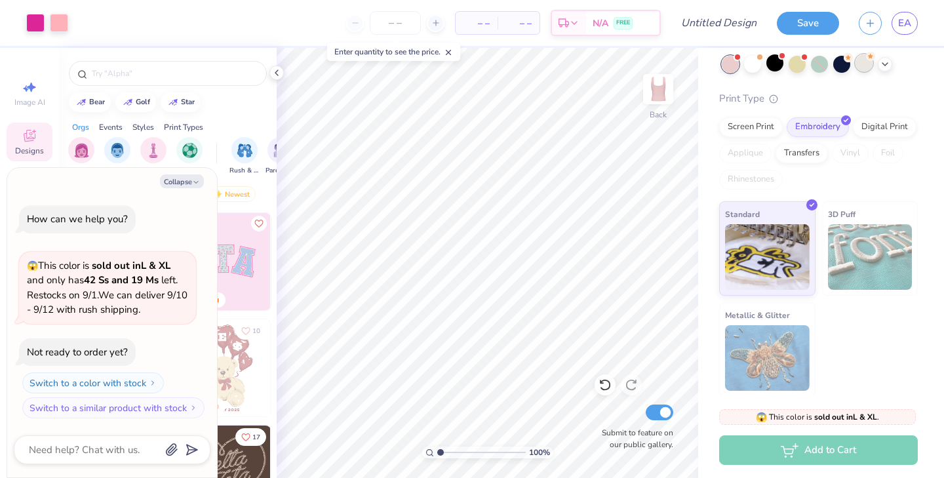
click at [853, 58] on circle at bounding box center [848, 57] width 9 height 9
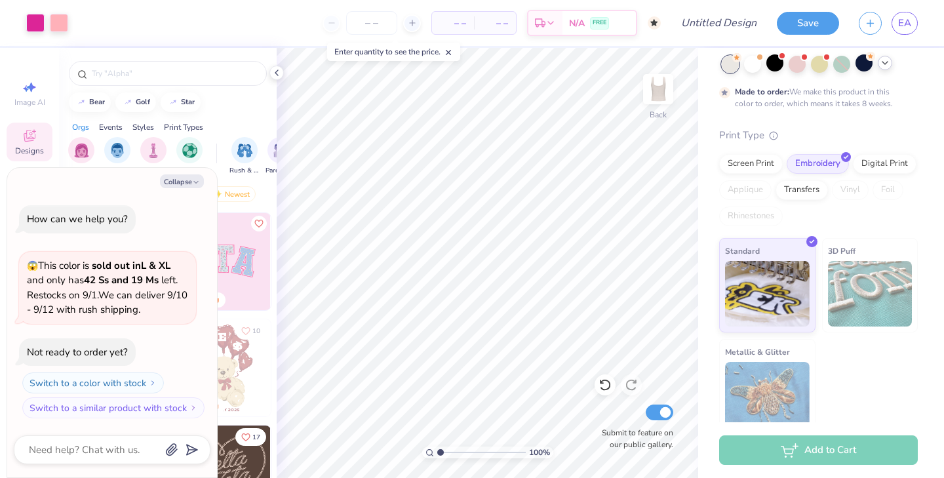
scroll to position [22, 0]
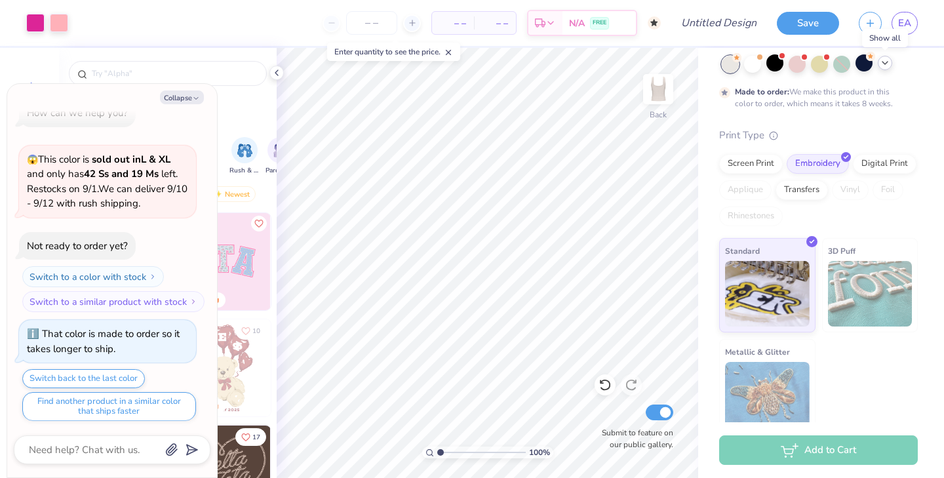
click at [887, 62] on icon at bounding box center [885, 63] width 10 height 10
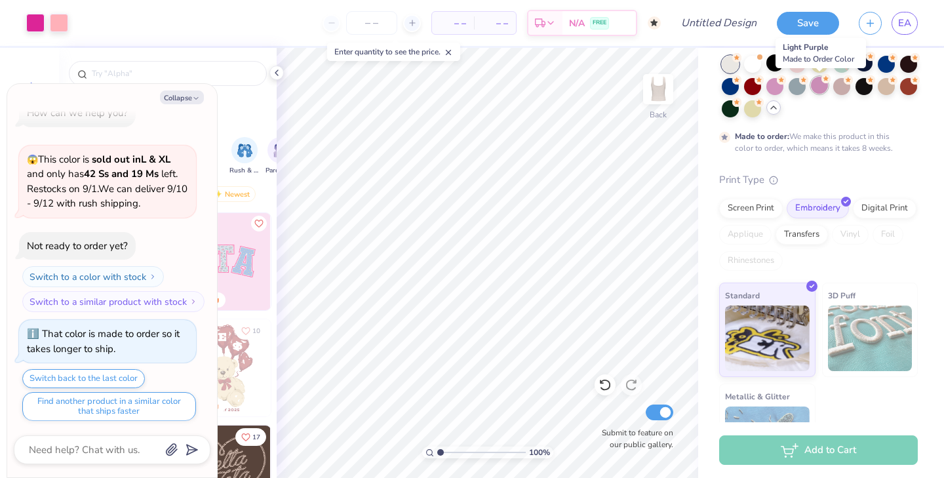
click at [821, 81] on div at bounding box center [819, 85] width 17 height 17
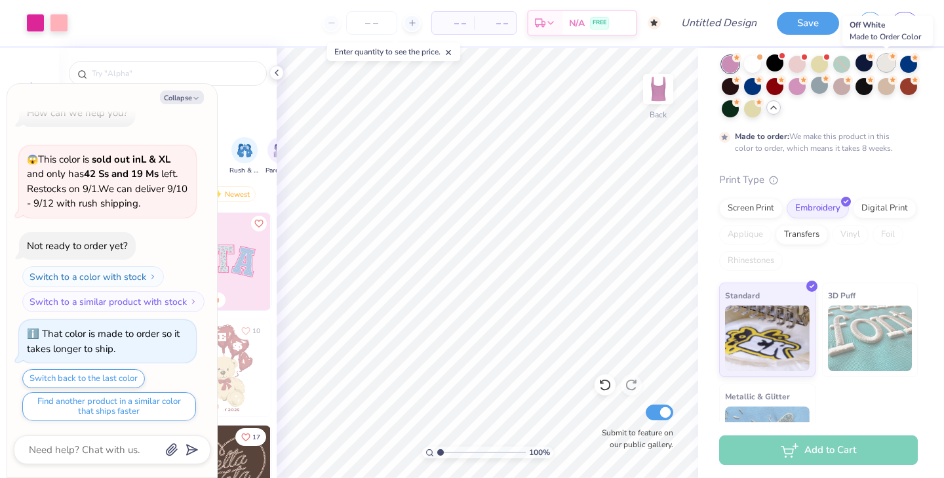
click at [882, 59] on div at bounding box center [886, 62] width 17 height 17
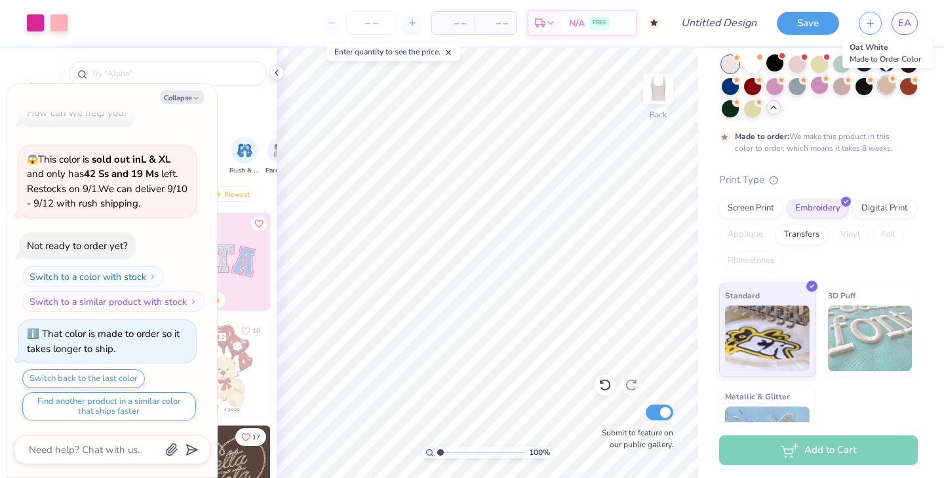
click at [886, 85] on div at bounding box center [886, 85] width 17 height 17
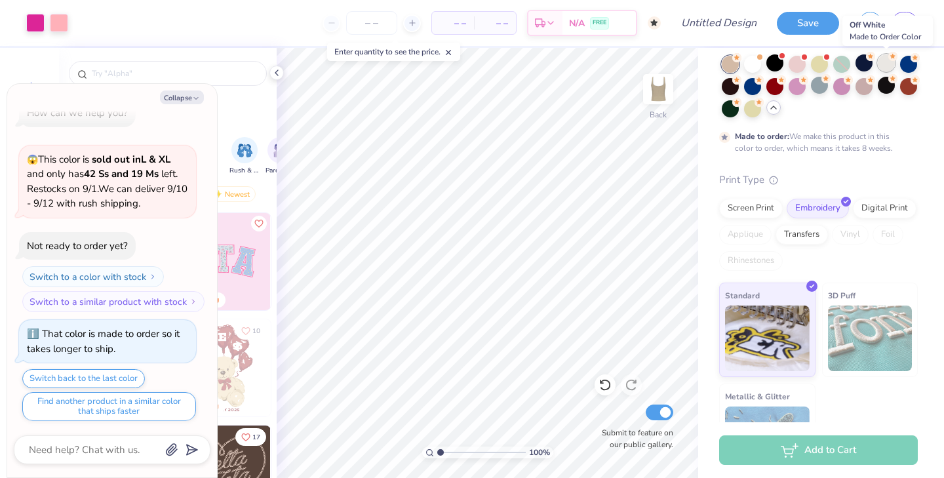
click at [885, 60] on div at bounding box center [886, 62] width 17 height 17
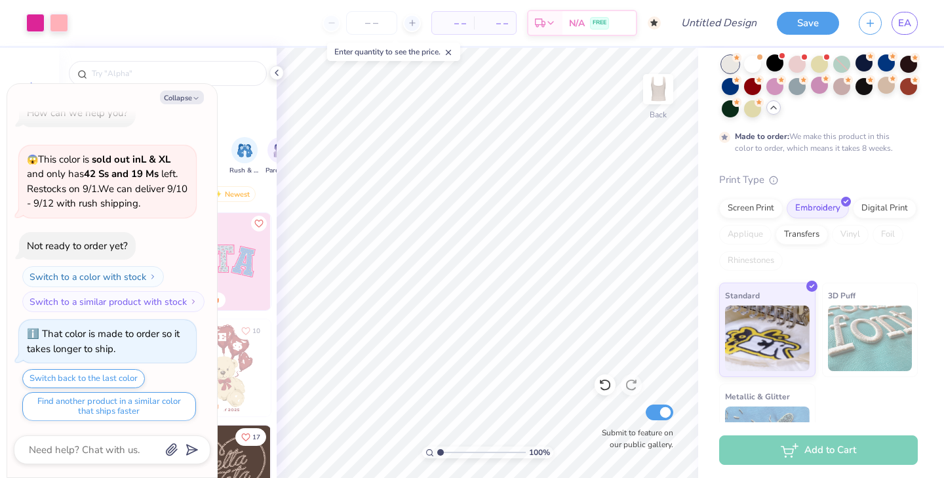
type textarea "x"
click at [657, 418] on input "Submit to feature on our public gallery." at bounding box center [660, 412] width 28 height 16
checkbox input "false"
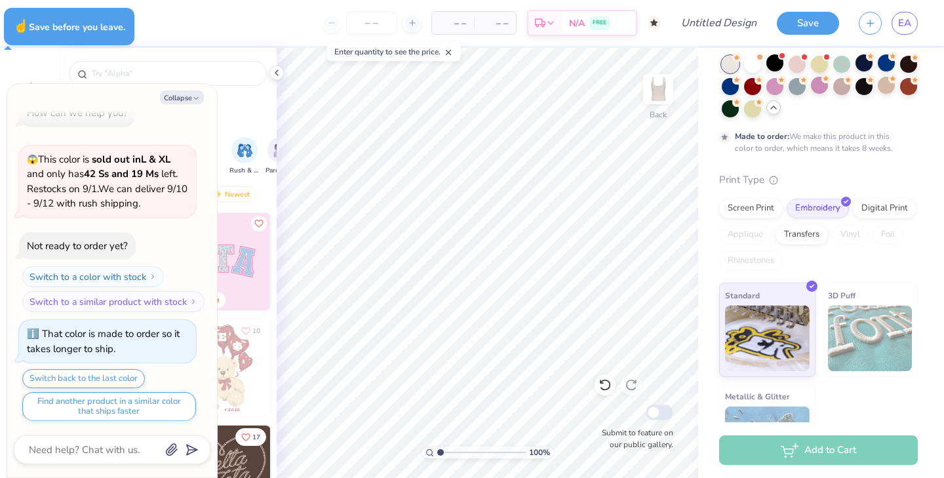
type textarea "x"
